Goal: Obtain resource: Download file/media

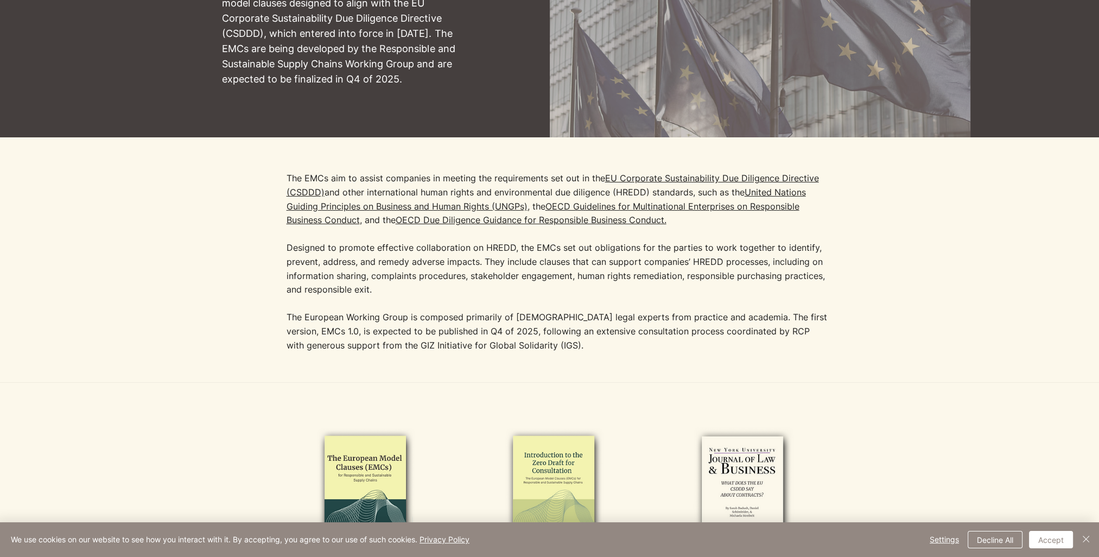
scroll to position [54, 0]
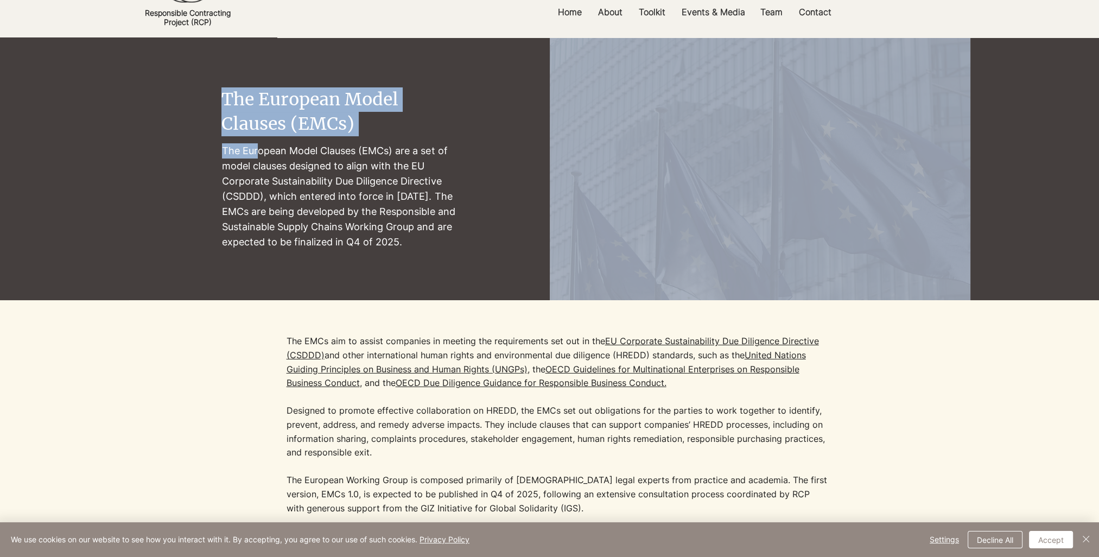
drag, startPoint x: 218, startPoint y: 147, endPoint x: 259, endPoint y: 155, distance: 41.5
click at [259, 155] on section "The European Model Clauses (EMCs) The [DEMOGRAPHIC_DATA] Model Clauses (EMCs) a…" at bounding box center [549, 168] width 1099 height 263
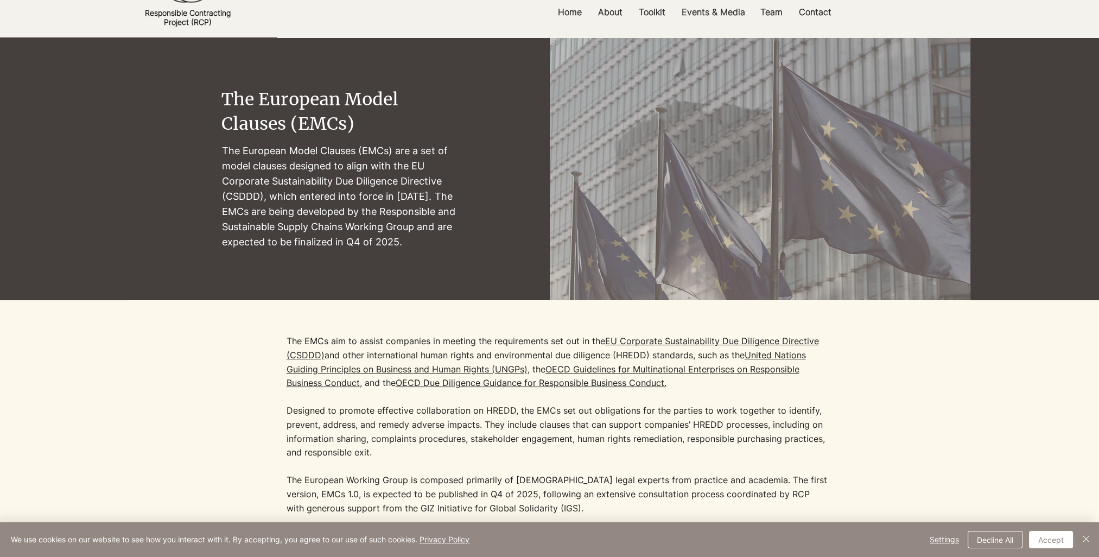
drag, startPoint x: 259, startPoint y: 155, endPoint x: 269, endPoint y: 176, distance: 23.1
click at [269, 176] on p "The European Model Clauses (EMCs) are a set of model clauses designed to align …" at bounding box center [340, 196] width 236 height 107
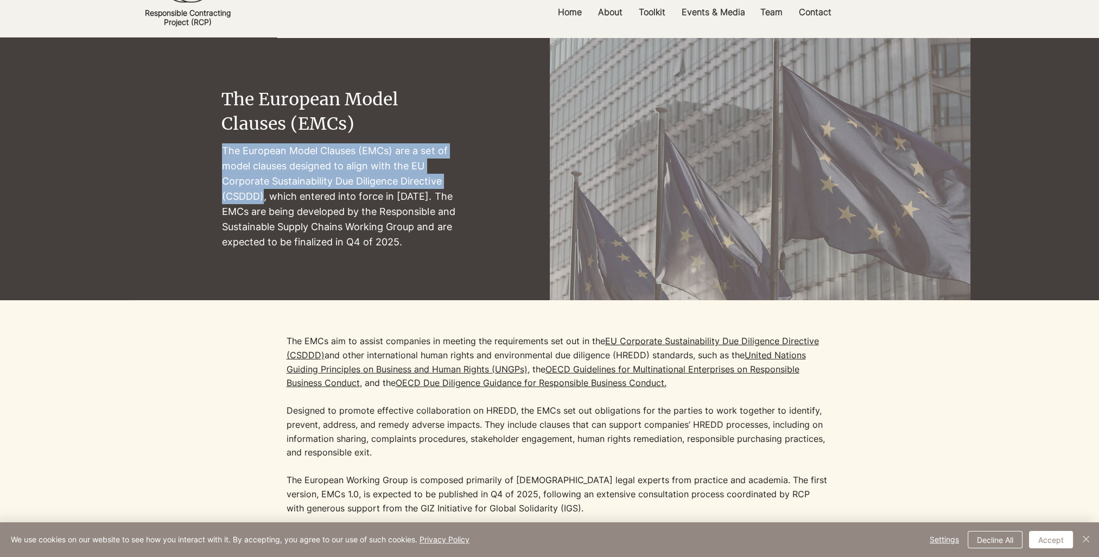
drag, startPoint x: 222, startPoint y: 150, endPoint x: 262, endPoint y: 195, distance: 61.1
click at [262, 195] on p "The European Model Clauses (EMCs) are a set of model clauses designed to align …" at bounding box center [340, 196] width 236 height 107
copy p "The European Model Clauses (EMCs) are a set of model clauses designed to align …"
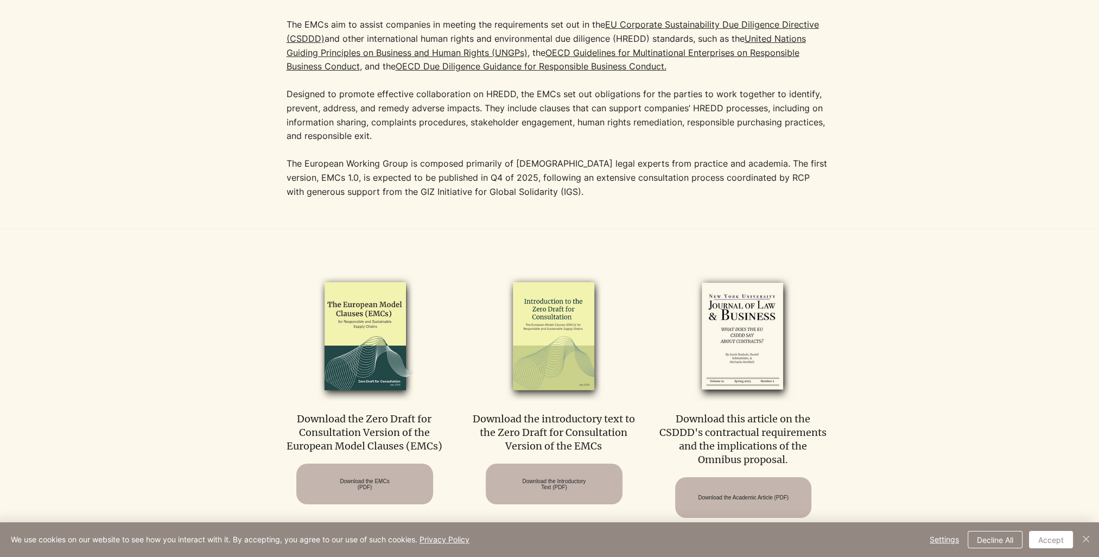
scroll to position [434, 0]
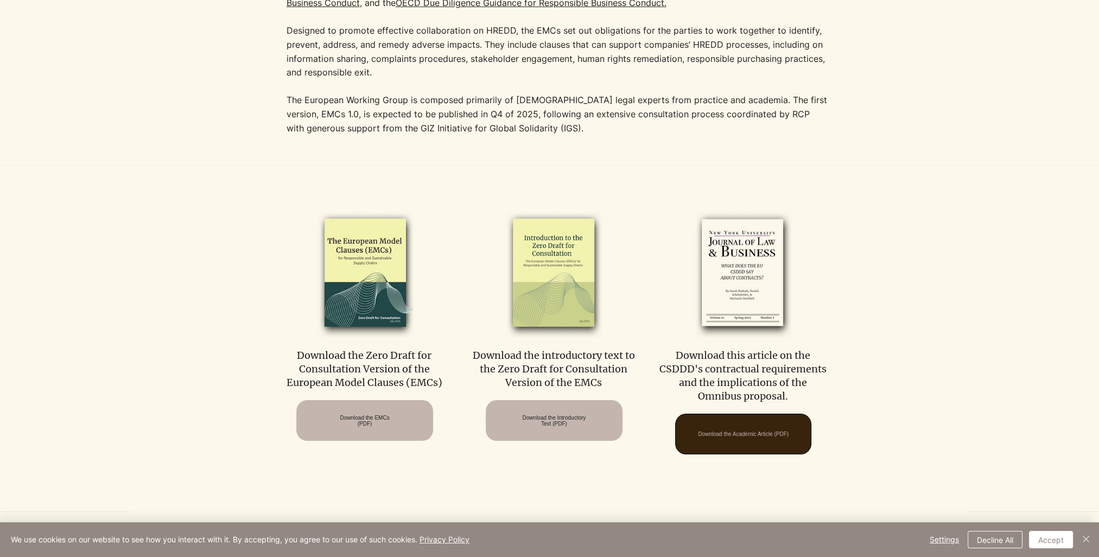
click at [726, 433] on span "Download the Academic Article (PDF)" at bounding box center [743, 434] width 91 height 6
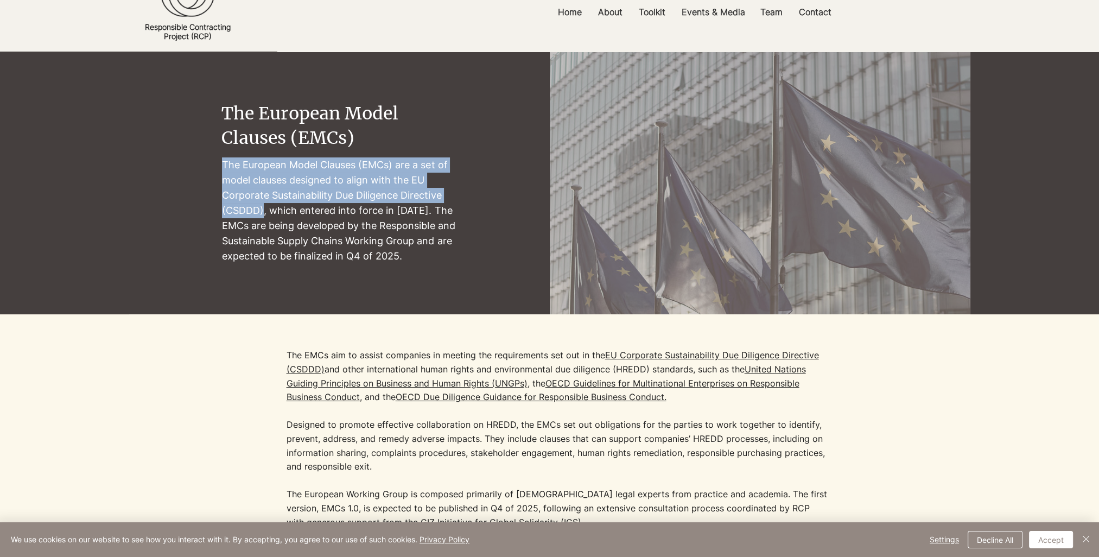
scroll to position [0, 0]
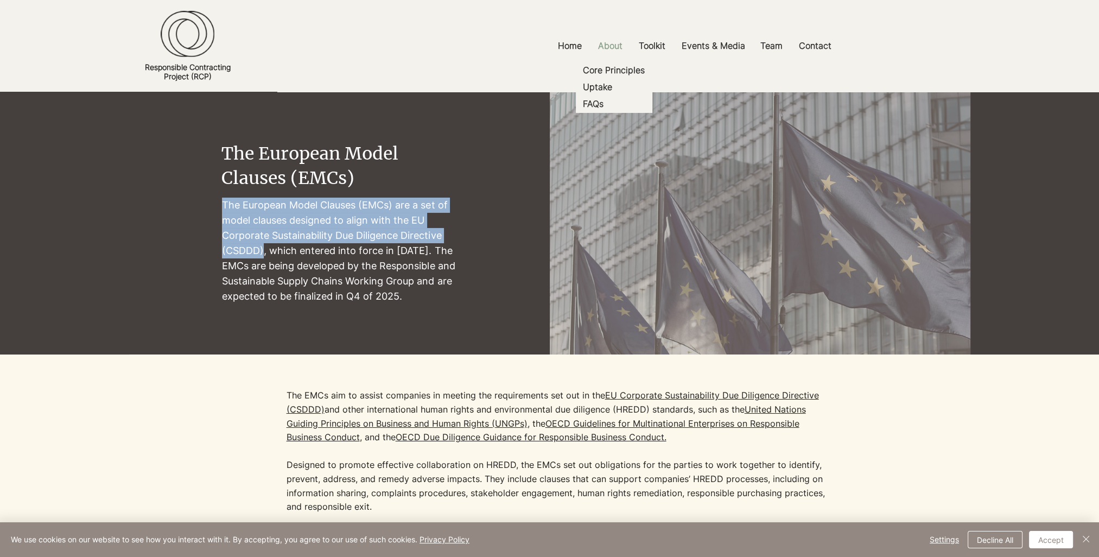
click at [618, 47] on p "About" at bounding box center [610, 46] width 35 height 24
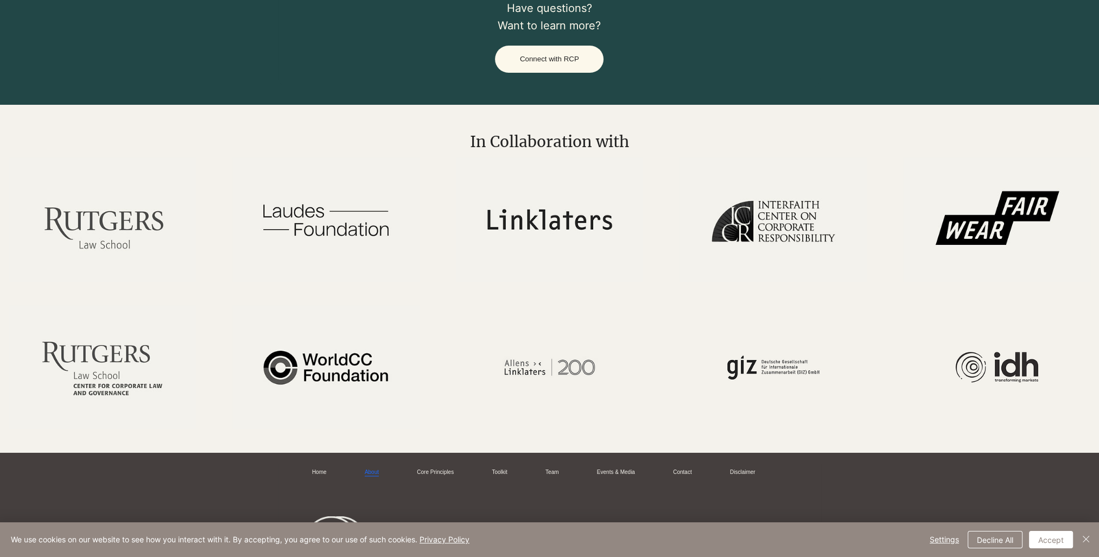
scroll to position [2443, 0]
